Goal: Information Seeking & Learning: Learn about a topic

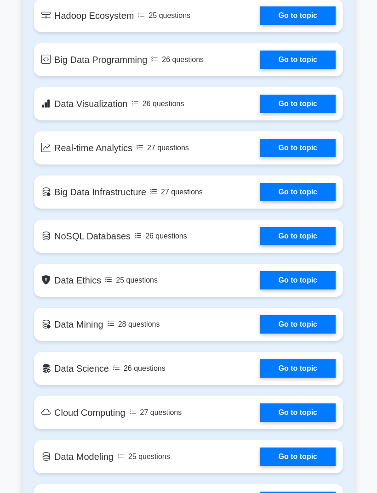
scroll to position [955, 0]
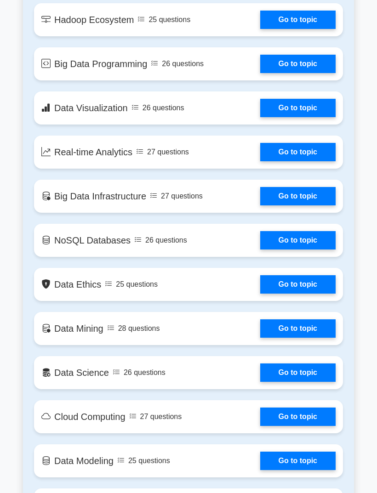
click at [260, 382] on link "Go to topic" at bounding box center [297, 372] width 75 height 18
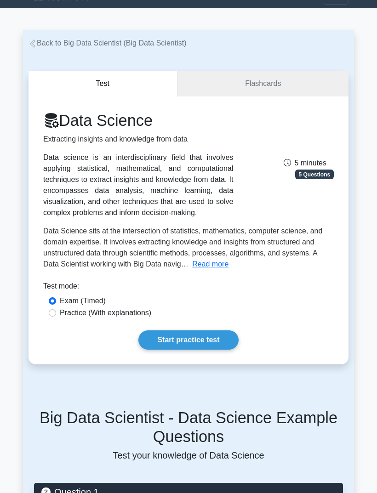
scroll to position [13, 0]
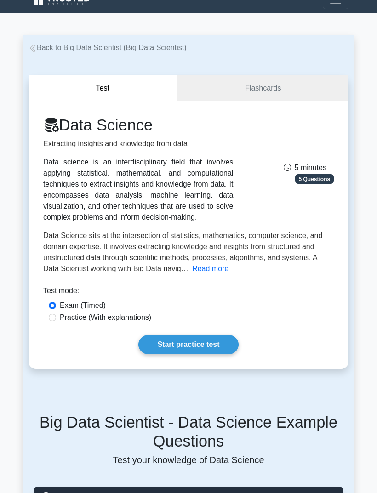
click at [143, 323] on label "Practice (With explanations)" at bounding box center [105, 317] width 91 height 11
click at [56, 321] on input "Practice (With explanations)" at bounding box center [52, 317] width 7 height 7
radio input "true"
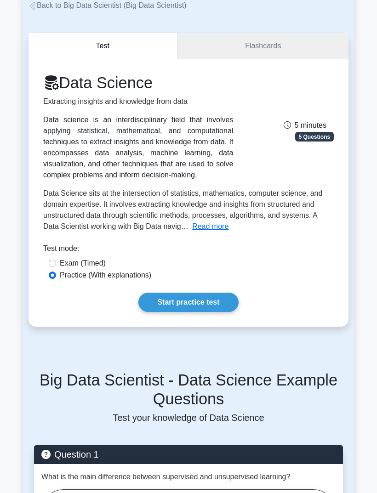
scroll to position [54, 0]
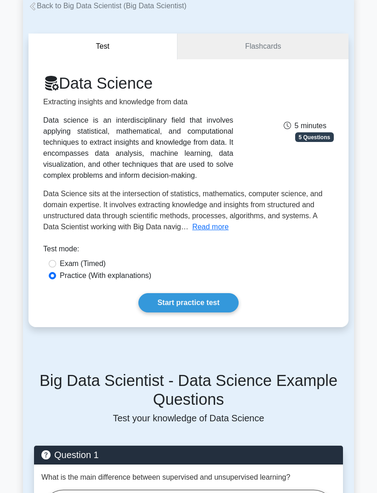
click at [219, 313] on link "Start practice test" at bounding box center [188, 303] width 100 height 19
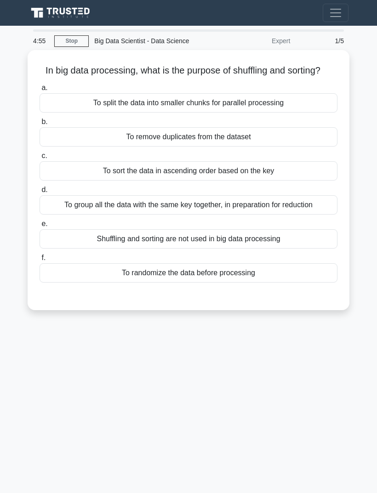
click at [76, 35] on link "Stop" at bounding box center [71, 40] width 34 height 11
